Goal: Information Seeking & Learning: Understand process/instructions

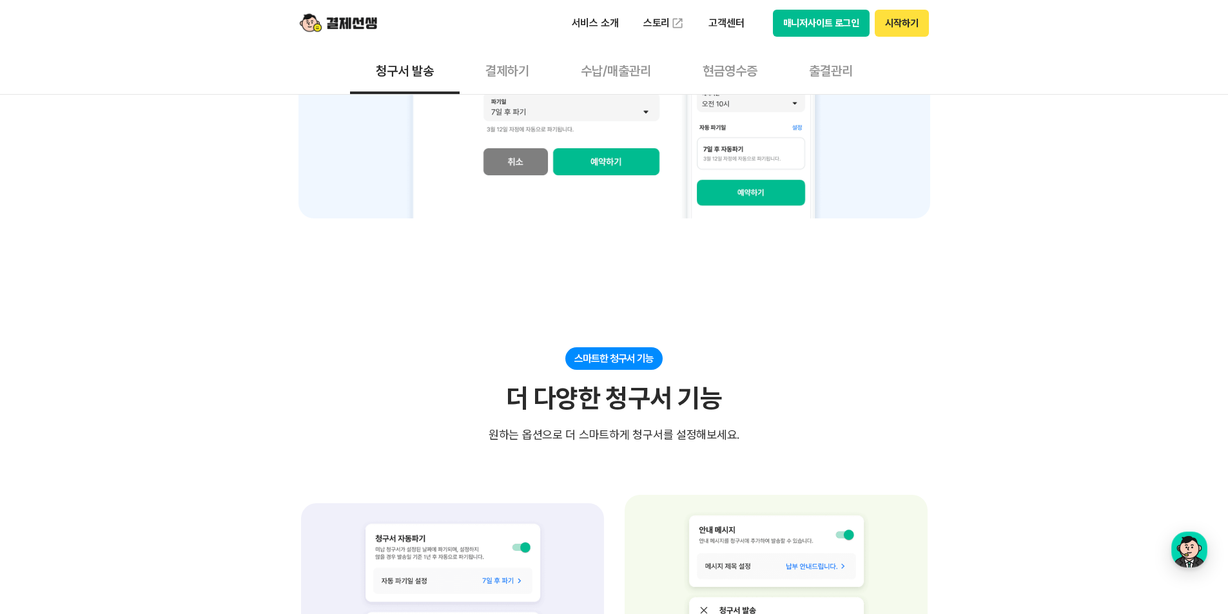
scroll to position [1483, 0]
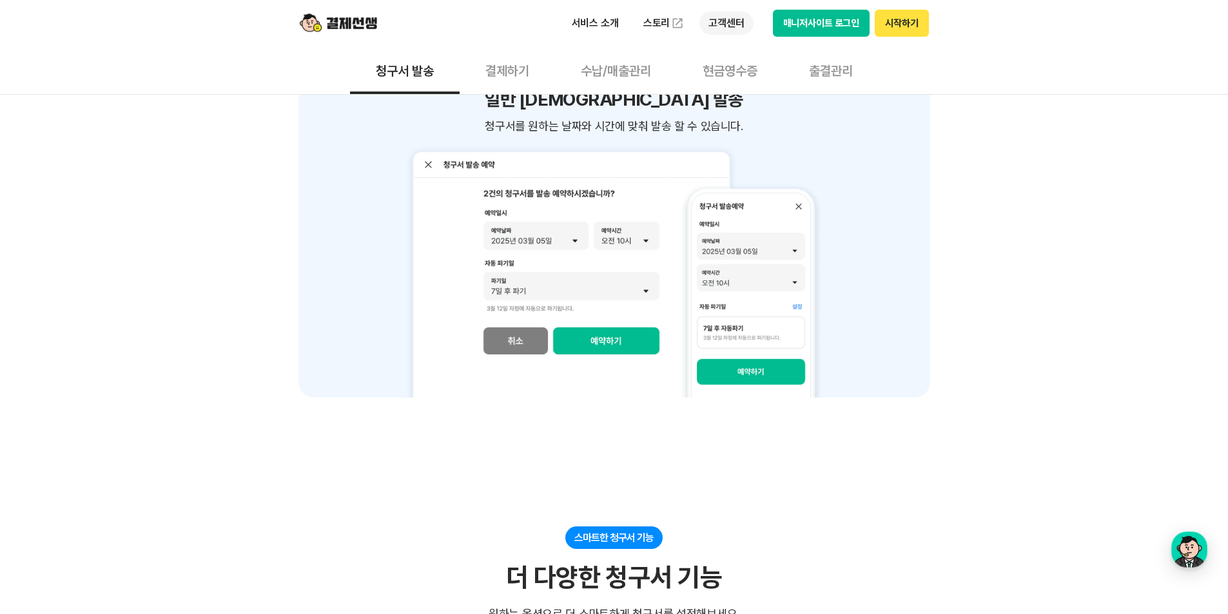
click at [716, 18] on p "고객센터" at bounding box center [726, 23] width 54 height 23
click at [750, 77] on link "자주 묻는 질문" at bounding box center [753, 76] width 108 height 26
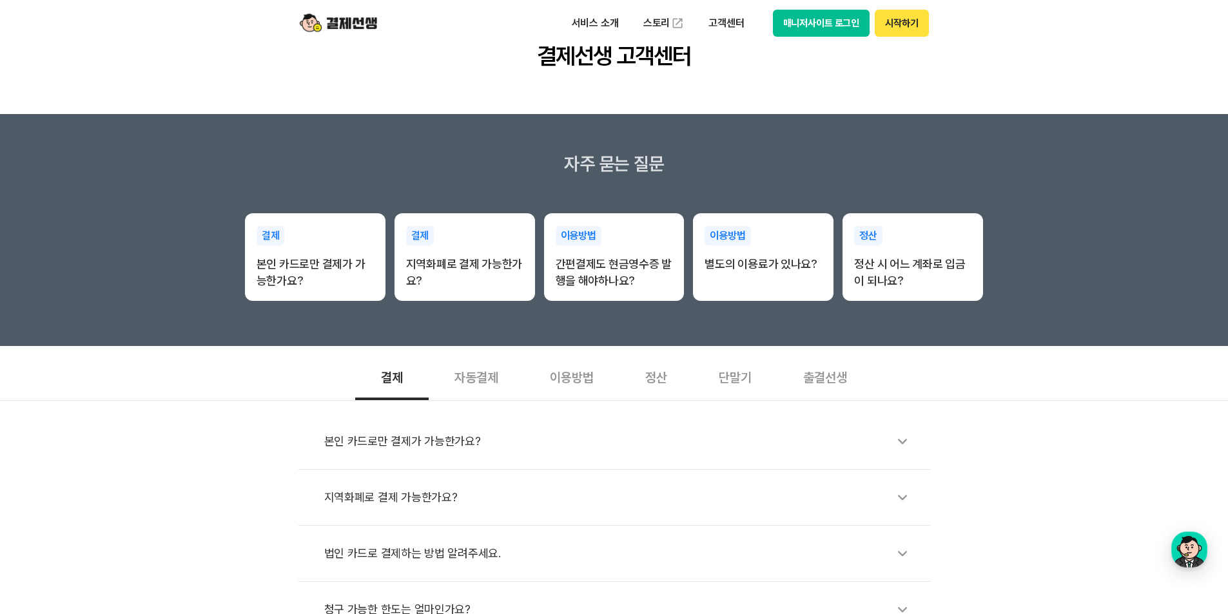
scroll to position [129, 0]
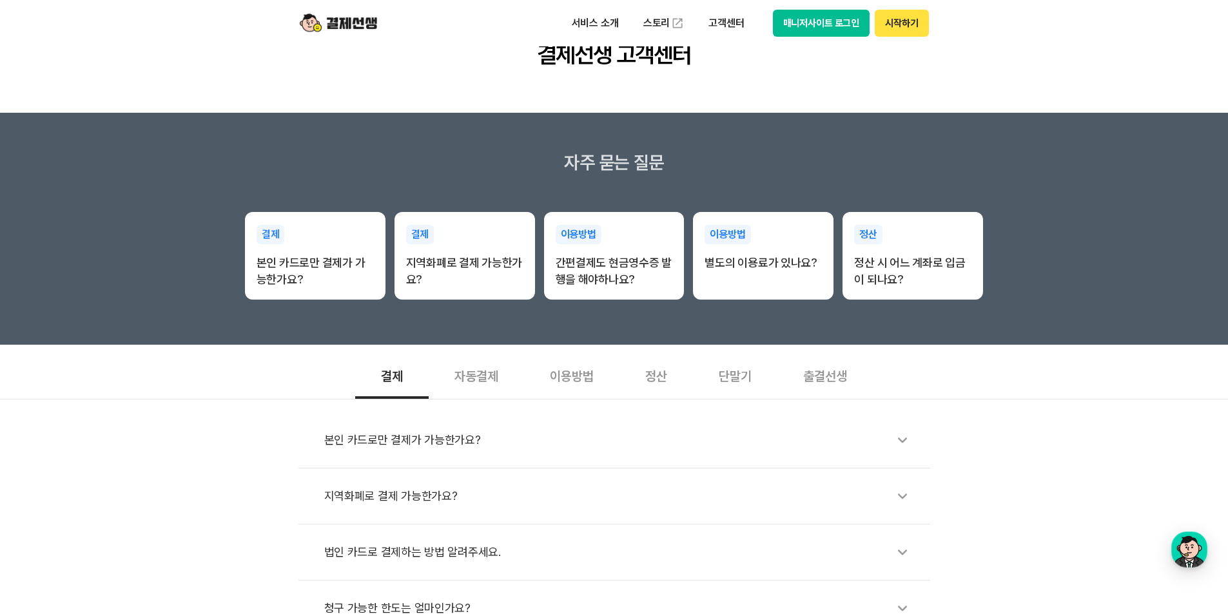
click at [478, 367] on div "자동결제" at bounding box center [476, 375] width 95 height 48
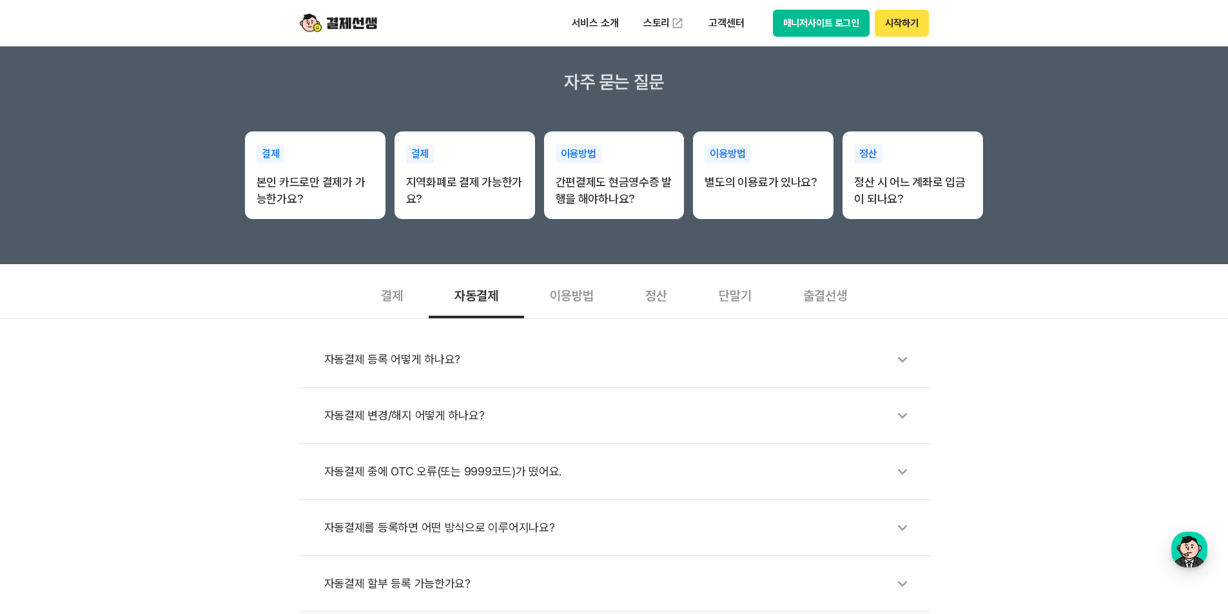
scroll to position [322, 0]
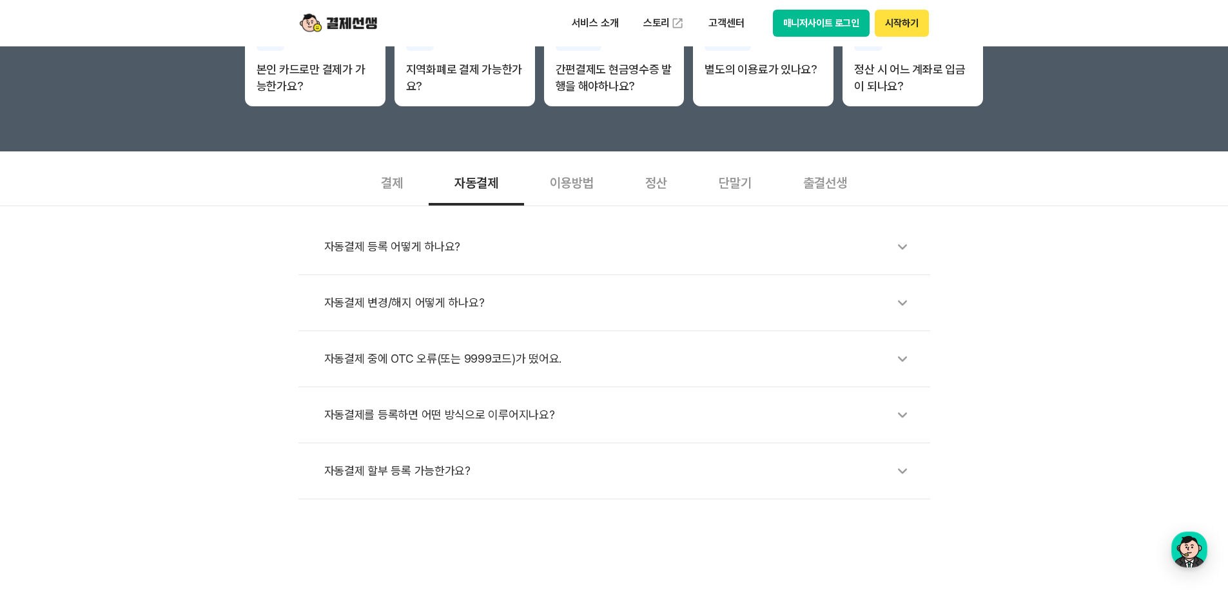
click at [386, 242] on div "자동결제 등록 어떻게 하나요?" at bounding box center [620, 247] width 593 height 30
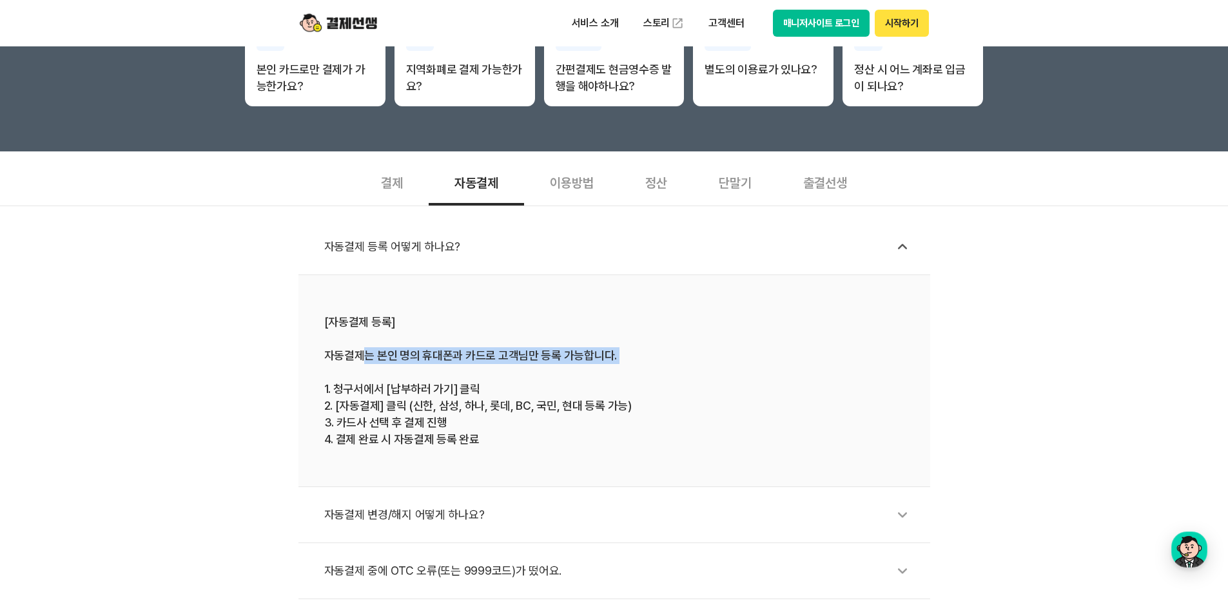
drag, startPoint x: 364, startPoint y: 356, endPoint x: 589, endPoint y: 379, distance: 225.5
click at [589, 379] on div "[자동결제 등록] 자동결제는 본인 명의 휴대폰과 카드로 고객님만 등록 가능합니다. 1. 청구서에서 [납부하러 가기] 클릭 2. [자동결제] 클…" at bounding box center [614, 381] width 580 height 134
click at [512, 371] on div "[자동결제 등록] 자동결제는 본인 명의 휴대폰과 카드로 고객님만 등록 가능합니다. 1. 청구서에서 [납부하러 가기] 클릭 2. [자동결제] 클…" at bounding box center [614, 381] width 580 height 134
click at [479, 372] on div "[자동결제 등록] 자동결제는 본인 명의 휴대폰과 카드로 고객님만 등록 가능합니다. 1. 청구서에서 [납부하러 가기] 클릭 2. [자동결제] 클…" at bounding box center [614, 381] width 580 height 134
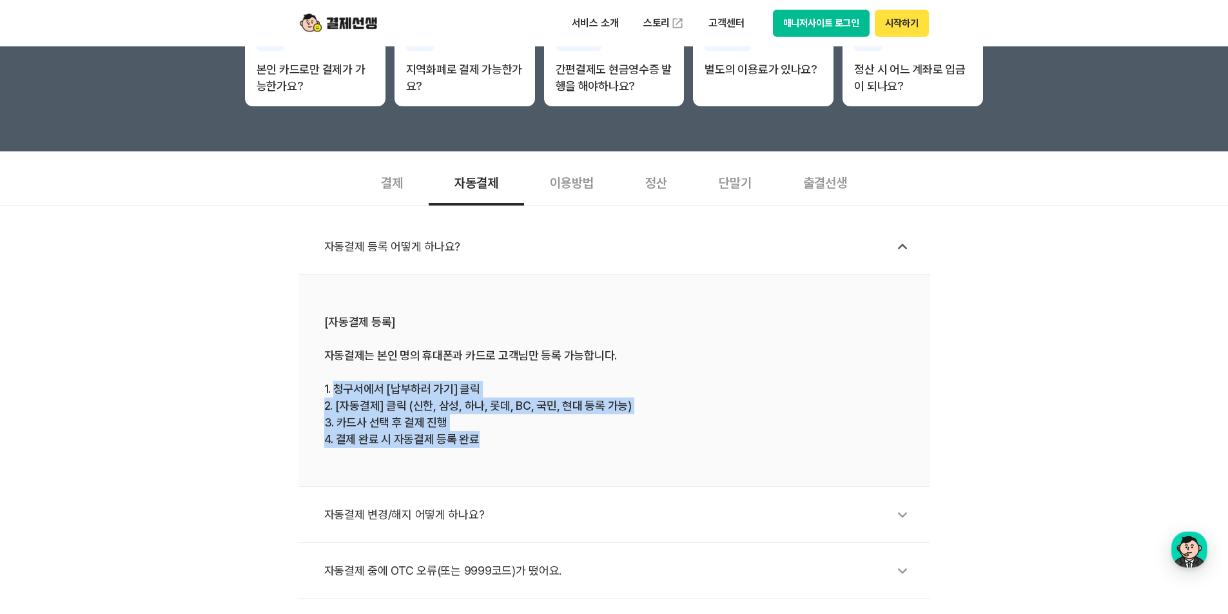
drag, startPoint x: 336, startPoint y: 387, endPoint x: 528, endPoint y: 444, distance: 200.1
click at [528, 444] on div "[자동결제 등록] 자동결제는 본인 명의 휴대폰과 카드로 고객님만 등록 가능합니다. 1. 청구서에서 [납부하러 가기] 클릭 2. [자동결제] 클…" at bounding box center [614, 381] width 580 height 134
click at [528, 442] on div "[자동결제 등록] 자동결제는 본인 명의 휴대폰과 카드로 고객님만 등록 가능합니다. 1. 청구서에서 [납부하러 가기] 클릭 2. [자동결제] 클…" at bounding box center [614, 381] width 580 height 134
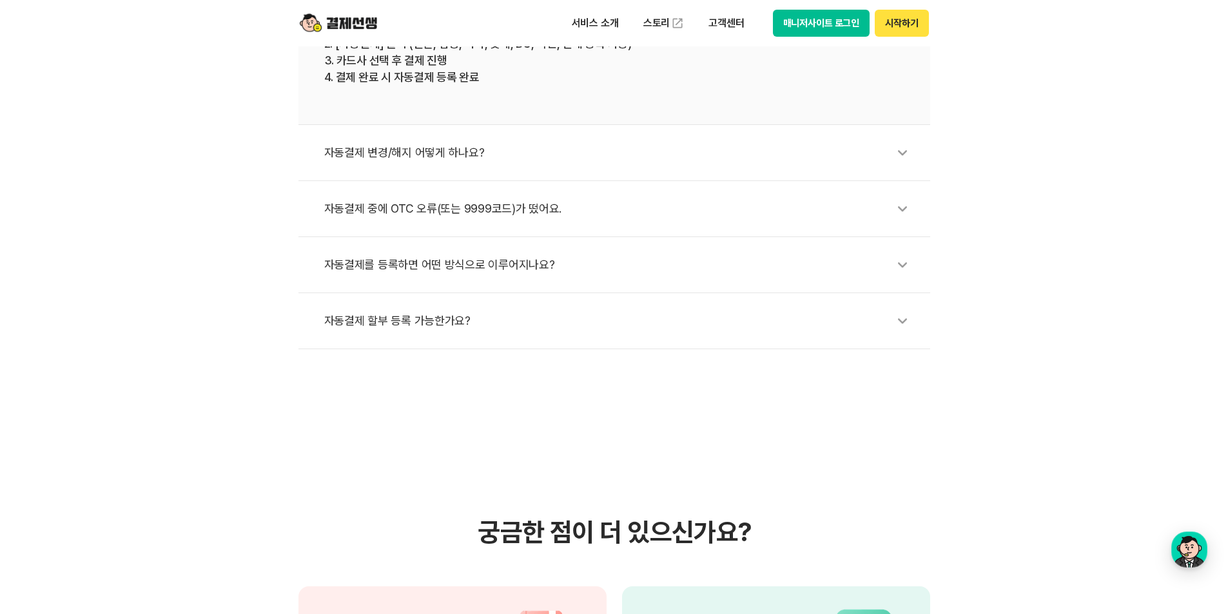
scroll to position [709, 0]
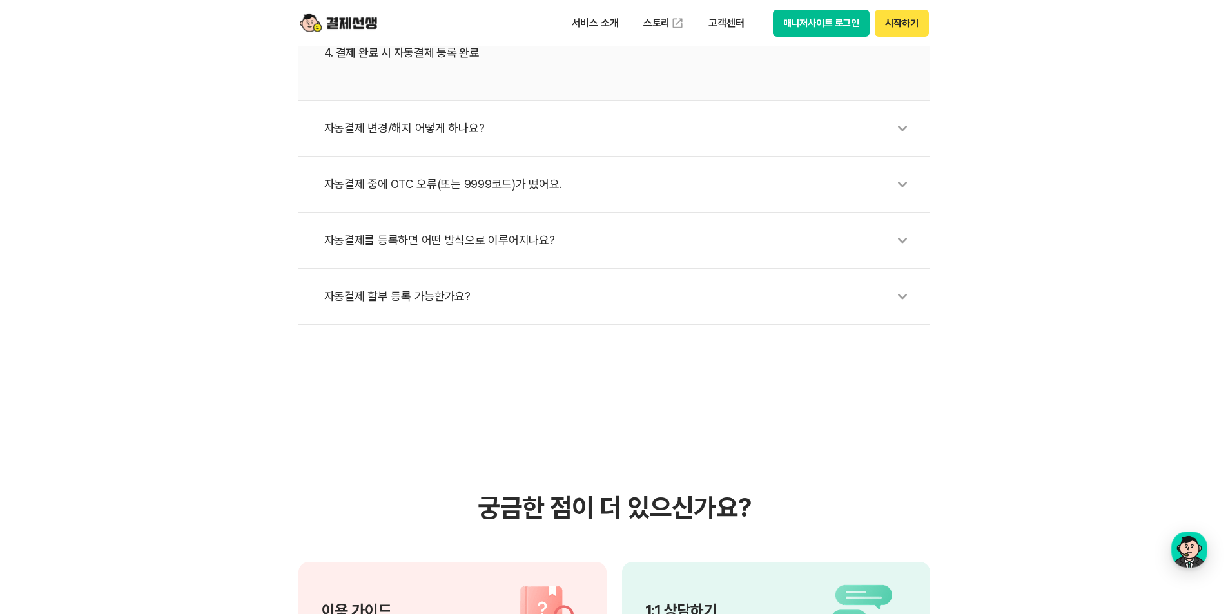
click at [370, 306] on div "자동결제 할부 등록 가능한가요?" at bounding box center [620, 297] width 593 height 30
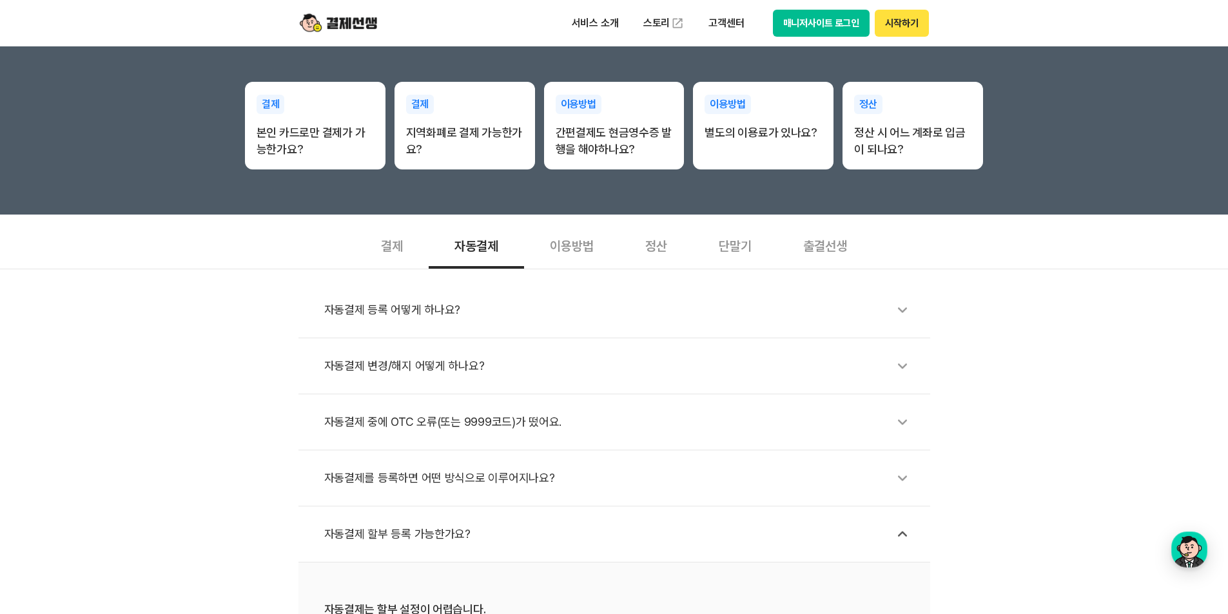
scroll to position [258, 0]
